Goal: Task Accomplishment & Management: Use online tool/utility

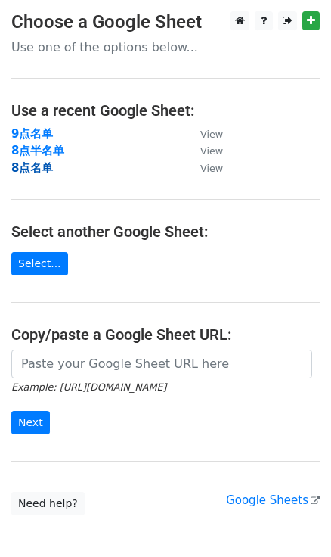
click at [36, 170] on strong "8点名单" at bounding box center [32, 168] width 42 height 14
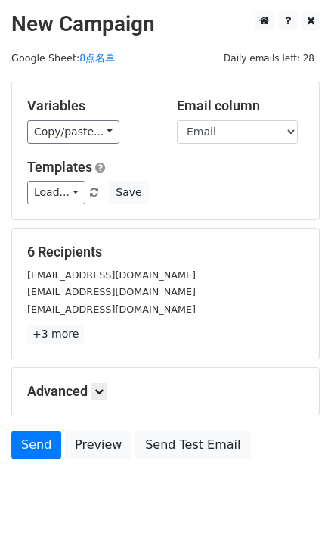
click at [102, 144] on div "Variables Copy/paste... {{First name}} {{Email}} Email column First name Email …" at bounding box center [165, 150] width 307 height 137
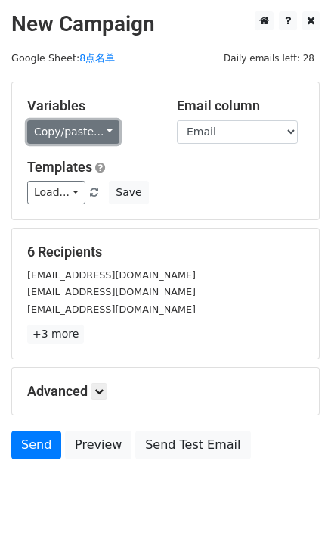
click at [98, 133] on link "Copy/paste..." at bounding box center [73, 131] width 92 height 23
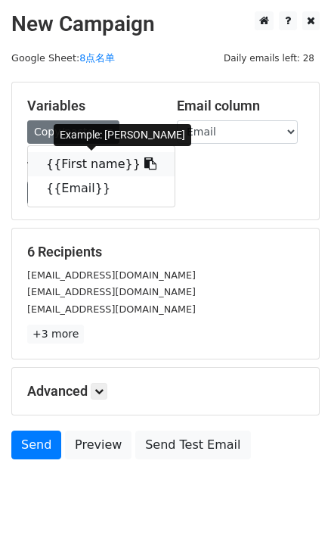
click at [129, 154] on link "{{First name}}" at bounding box center [101, 164] width 147 height 24
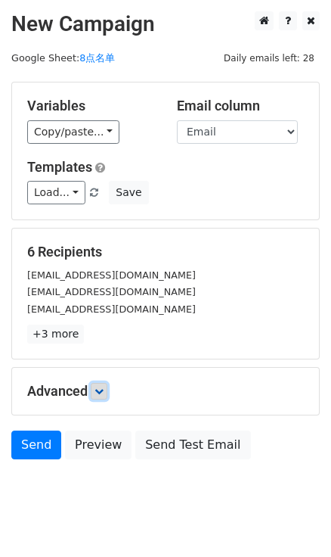
click at [104, 387] on icon at bounding box center [99, 391] width 9 height 9
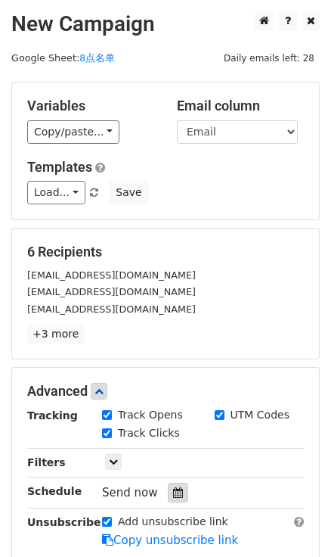
click at [168, 483] on div at bounding box center [178, 493] width 20 height 20
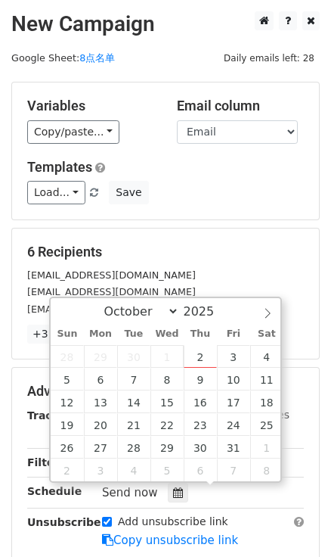
click at [204, 343] on div "Sun Mon Tue Wed Thu Fri Sat" at bounding box center [167, 334] width 233 height 21
type input "2025-10-02 15:28"
type input "03"
type input "28"
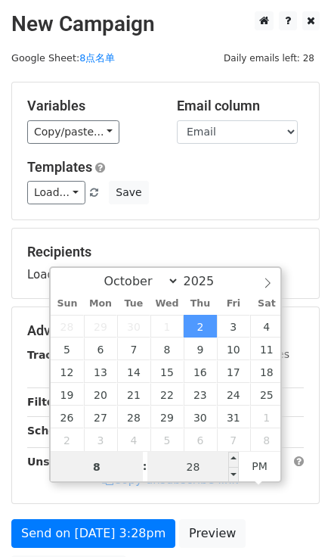
type input "8"
type input "2025-10-02 20:28"
type input "08"
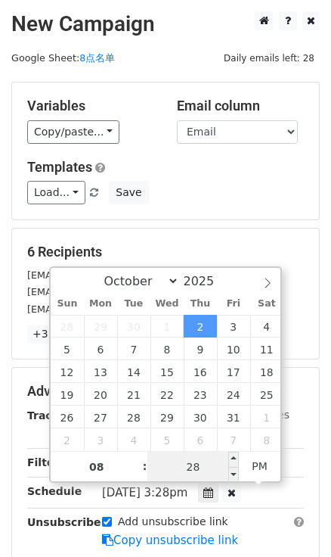
click at [197, 454] on input "28" at bounding box center [194, 467] width 92 height 30
type input "0"
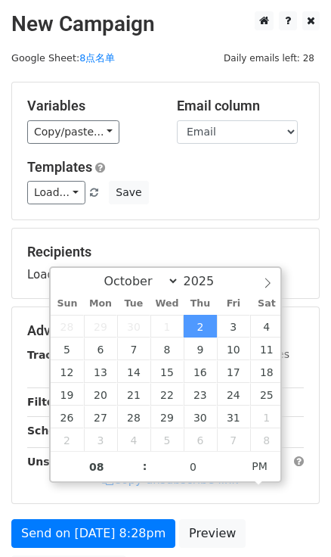
type input "2025-10-02 20:00"
click at [159, 168] on h5 "Templates" at bounding box center [165, 167] width 277 height 17
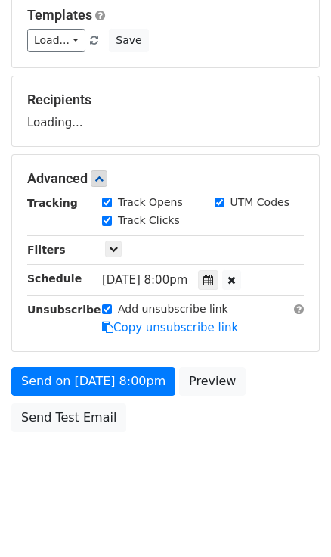
scroll to position [154, 0]
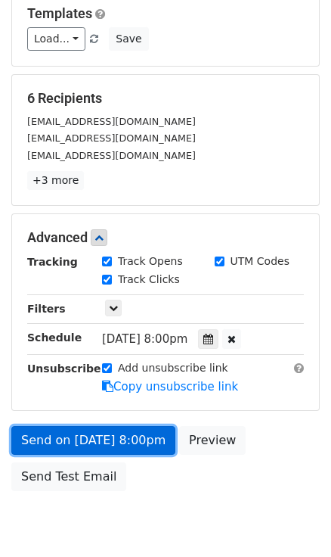
click at [118, 440] on link "Send on Oct 2 at 8:00pm" at bounding box center [93, 440] width 164 height 29
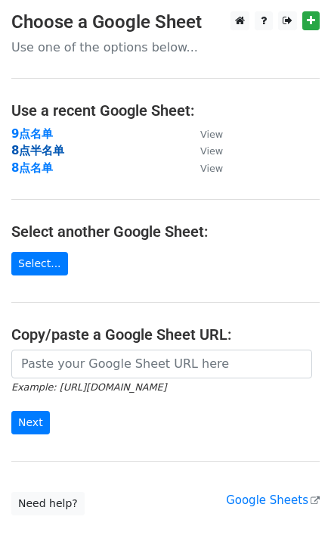
click at [56, 148] on strong "8点半名单" at bounding box center [37, 151] width 53 height 14
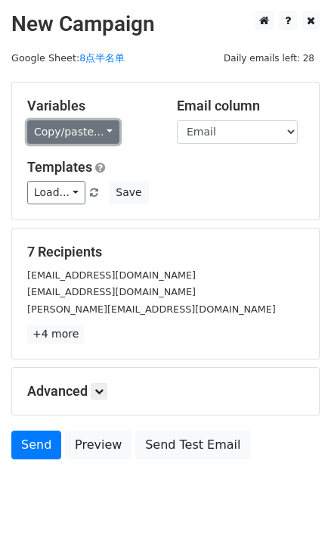
click at [101, 129] on link "Copy/paste..." at bounding box center [73, 131] width 92 height 23
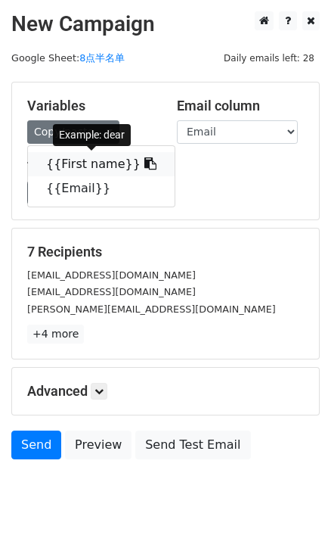
click at [145, 159] on icon at bounding box center [151, 163] width 12 height 12
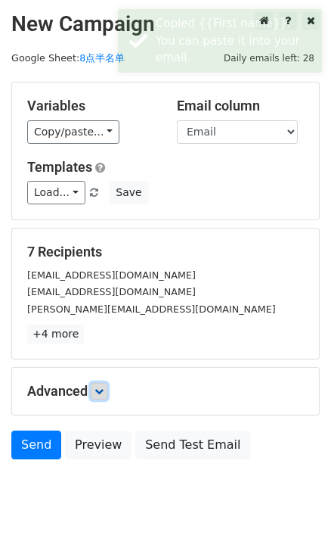
click at [104, 387] on icon at bounding box center [99, 391] width 9 height 9
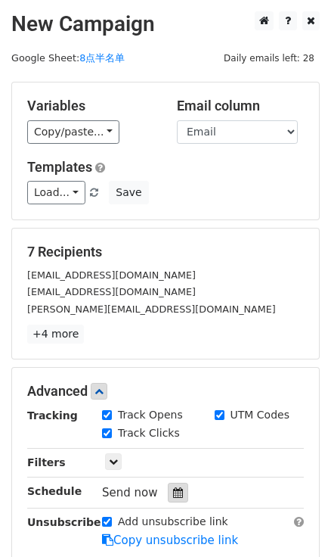
click at [173, 492] on icon at bounding box center [178, 492] width 10 height 11
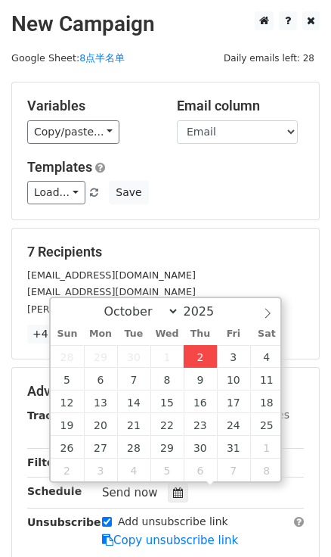
type input "2025-10-02 15:29"
type input "03"
type input "29"
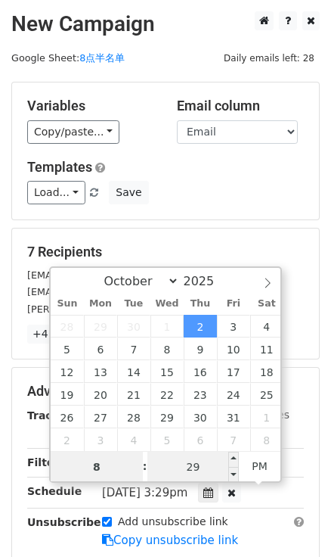
type input "8"
type input "2025-10-02 20:29"
type input "08"
click at [219, 462] on input "29" at bounding box center [194, 467] width 92 height 30
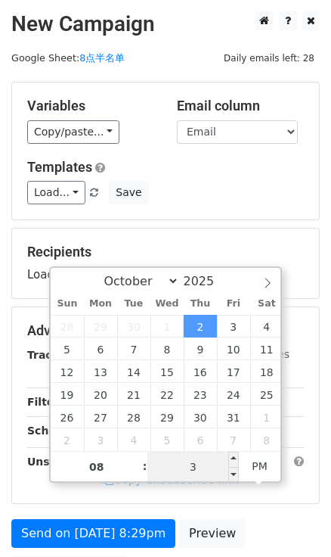
type input "30"
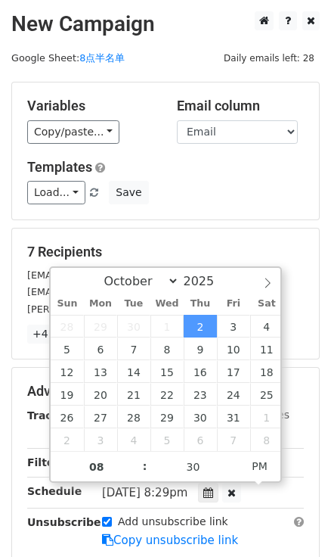
type input "2025-10-02 20:30"
click at [247, 218] on div "Variables Copy/paste... {{First name}} {{Email}} Email column First name Email …" at bounding box center [165, 150] width 307 height 137
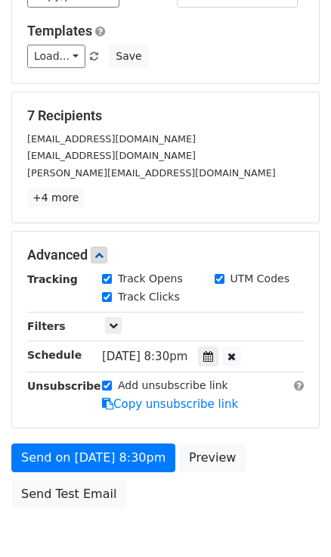
scroll to position [137, 0]
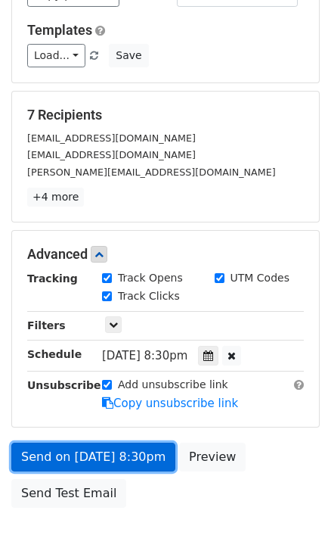
click at [142, 465] on link "Send on Oct 2 at 8:30pm" at bounding box center [93, 457] width 164 height 29
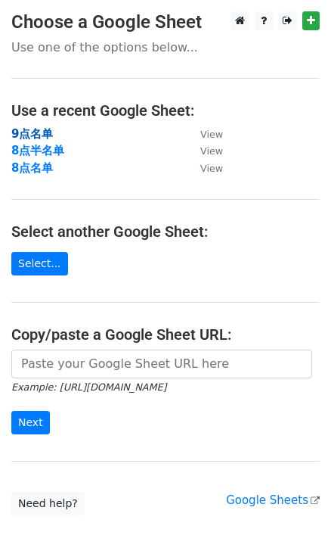
click at [36, 129] on strong "9点名单" at bounding box center [32, 134] width 42 height 14
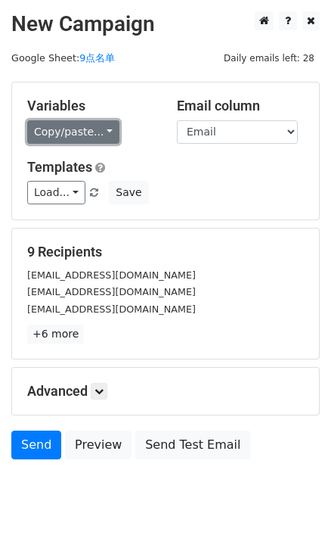
drag, startPoint x: 99, startPoint y: 128, endPoint x: 107, endPoint y: 130, distance: 8.6
click at [99, 128] on link "Copy/paste..." at bounding box center [73, 131] width 92 height 23
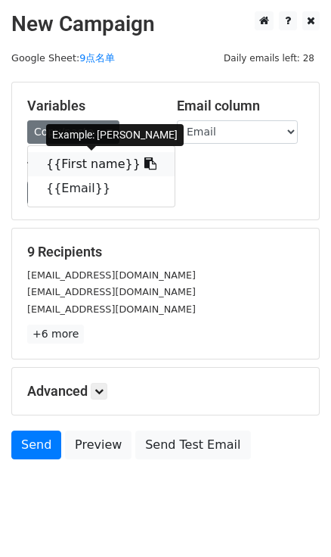
click at [144, 159] on link "{{First name}}" at bounding box center [101, 164] width 147 height 24
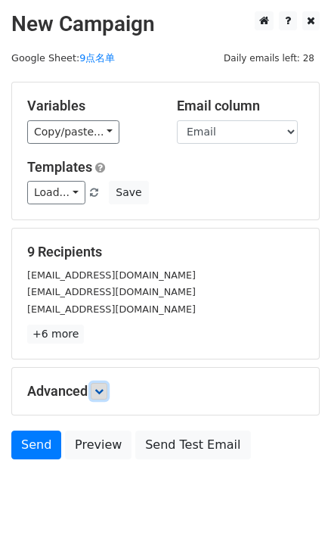
click at [98, 387] on icon at bounding box center [99, 391] width 9 height 9
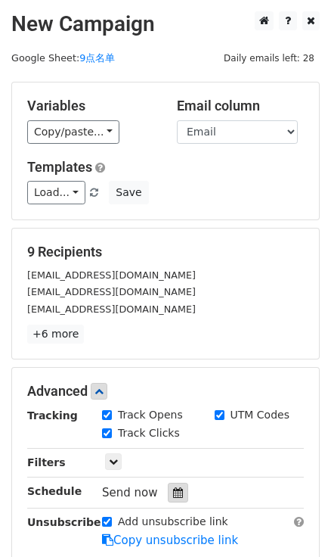
click at [169, 492] on div at bounding box center [178, 493] width 20 height 20
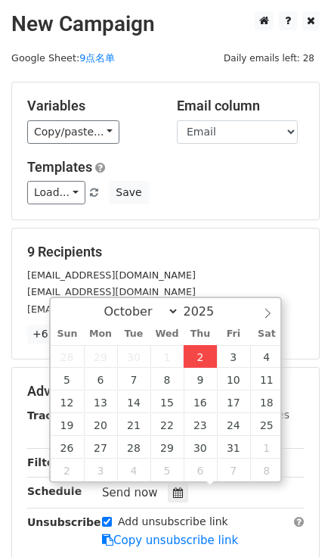
type input "[DATE] 15:29"
type input "03"
type input "29"
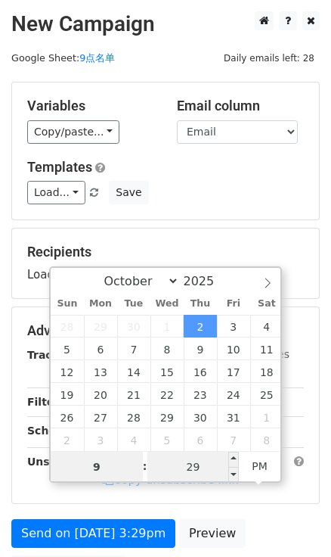
type input "9"
type input "[DATE] 21:29"
type input "09"
click at [197, 454] on input "29" at bounding box center [194, 467] width 92 height 30
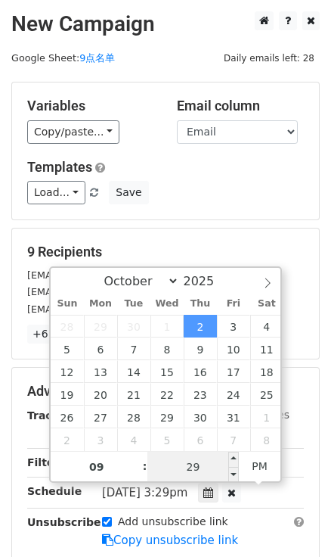
type input "0"
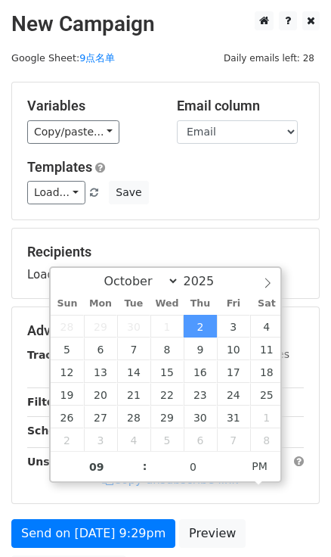
type input "[DATE] 21:00"
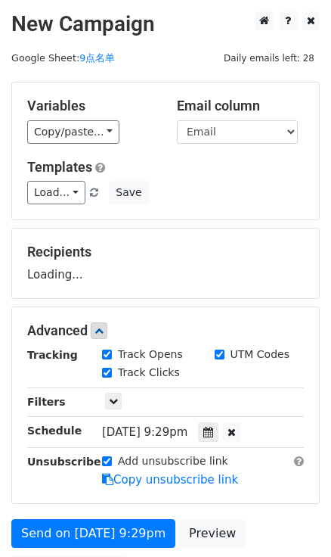
click at [251, 219] on form "Variables Copy/paste... {{First name}} {{Email}} Email column First name Email …" at bounding box center [165, 337] width 309 height 510
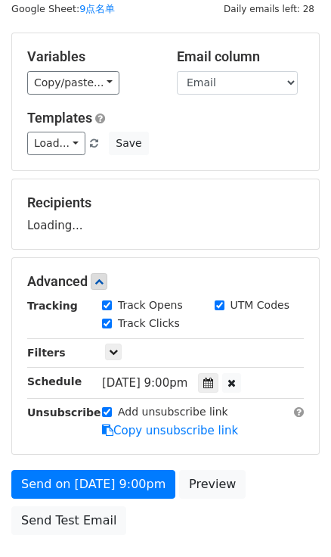
scroll to position [154, 0]
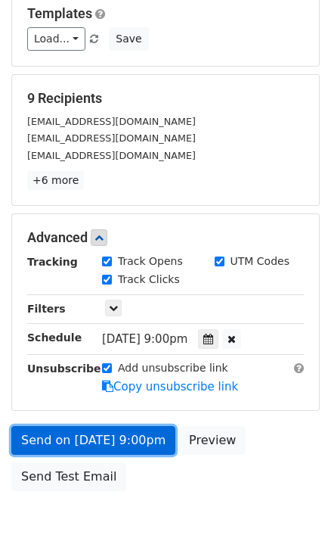
click at [144, 442] on link "Send on [DATE] 9:00pm" at bounding box center [93, 440] width 164 height 29
